Goal: Navigation & Orientation: Go to known website

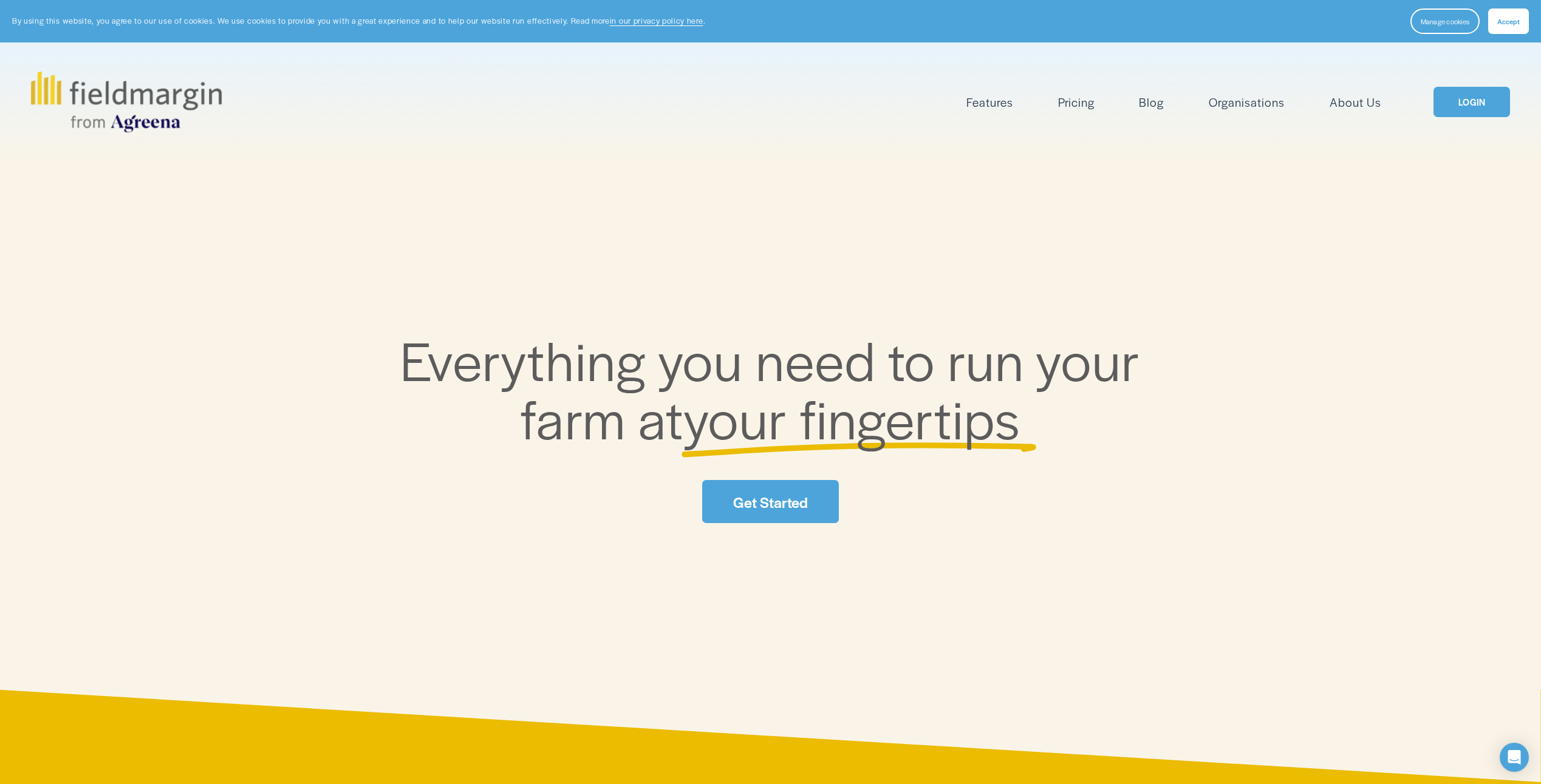
click at [1467, 104] on link "LOGIN" at bounding box center [1472, 102] width 76 height 31
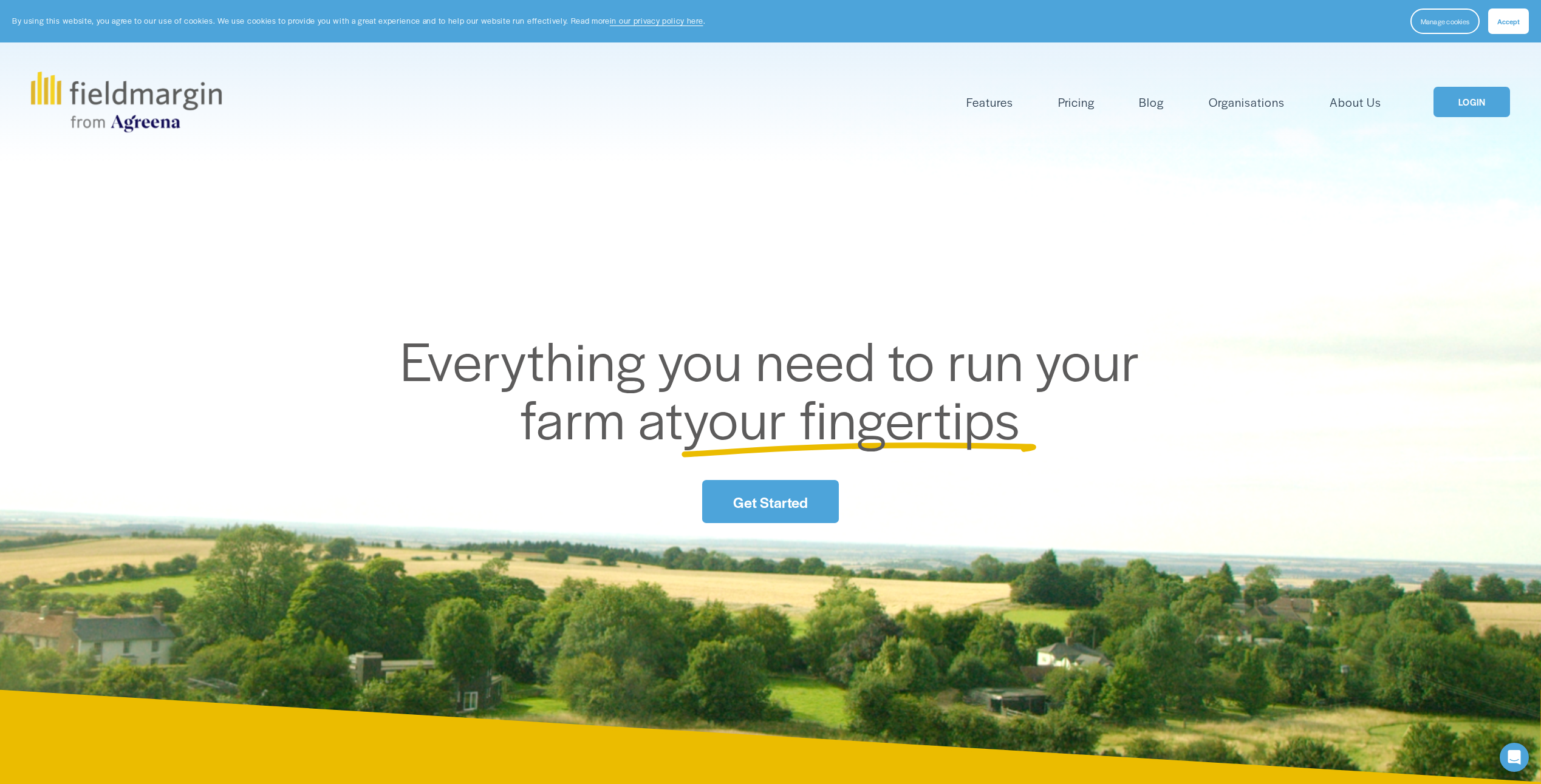
click at [1460, 102] on link "LOGIN" at bounding box center [1472, 102] width 76 height 31
click at [1455, 108] on link "LOGIN" at bounding box center [1472, 102] width 76 height 31
